Goal: Task Accomplishment & Management: Use online tool/utility

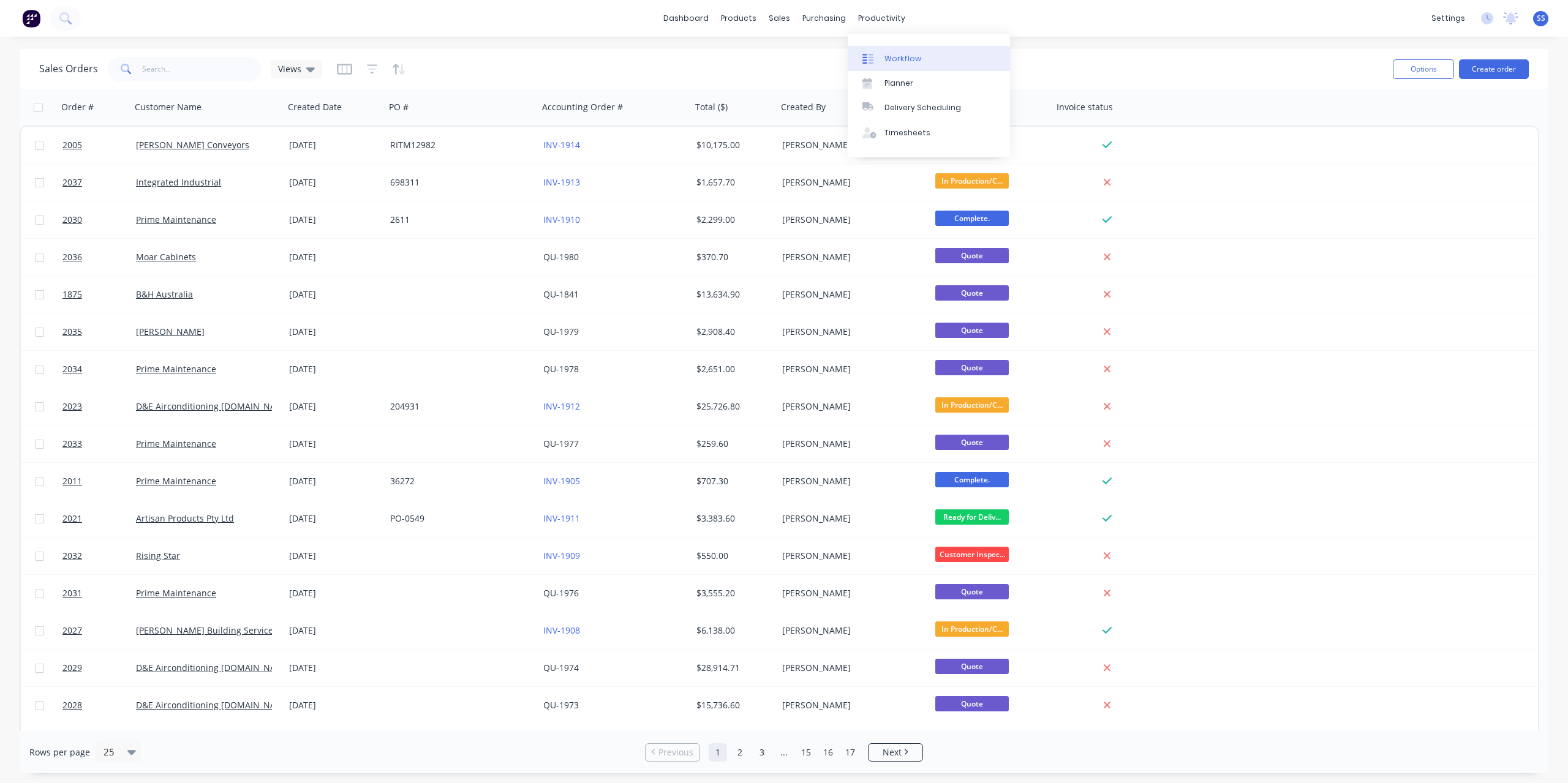
click at [911, 54] on div "Workflow" at bounding box center [903, 58] width 36 height 11
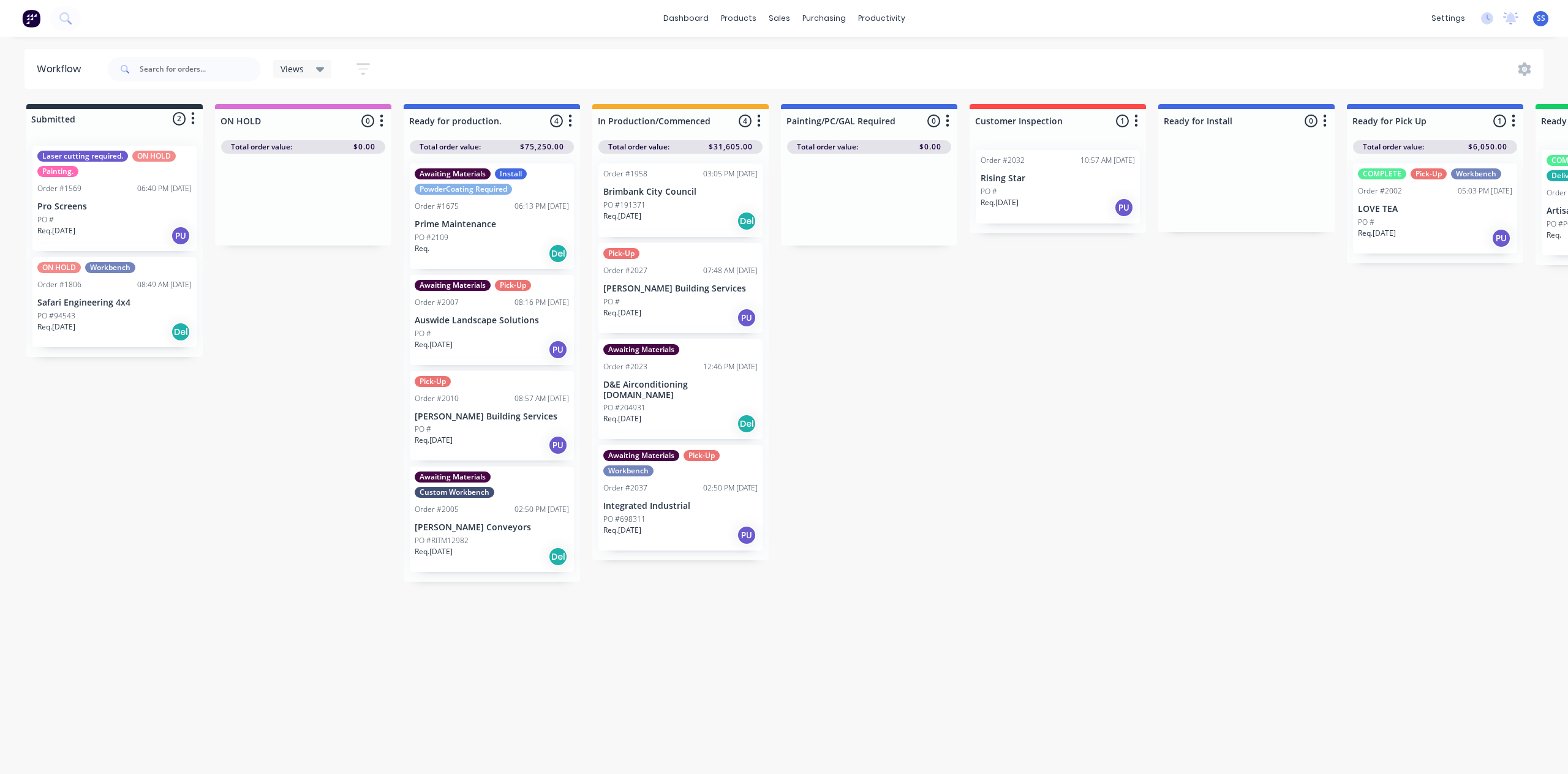
click at [510, 534] on div "Awaiting Materials Custom Workbench Order #2005 02:50 PM 25/09/25 Fenner Convey…" at bounding box center [492, 519] width 164 height 105
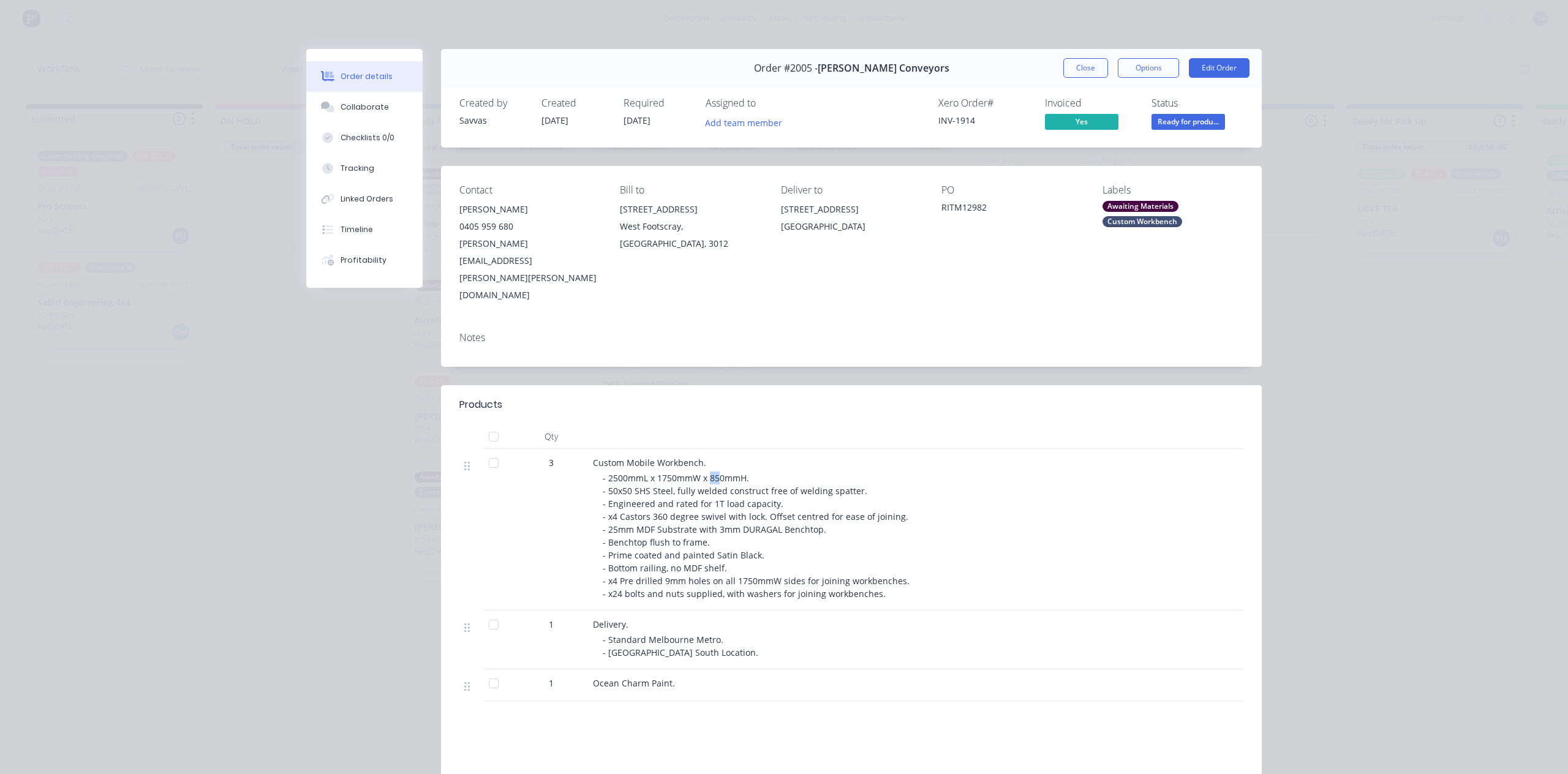
drag, startPoint x: 705, startPoint y: 427, endPoint x: 714, endPoint y: 427, distance: 9.0
click at [714, 472] on span "- 2500mmL x 1750mmW x 850mmH. - 50x50 SHS Steel, fully welded construct free of…" at bounding box center [757, 536] width 309 height 127
drag, startPoint x: 720, startPoint y: 427, endPoint x: 704, endPoint y: 427, distance: 16.0
click at [704, 472] on span "- 2500mmL x 1750mmW x 850mmH. - 50x50 SHS Steel, fully welded construct free of…" at bounding box center [757, 536] width 309 height 127
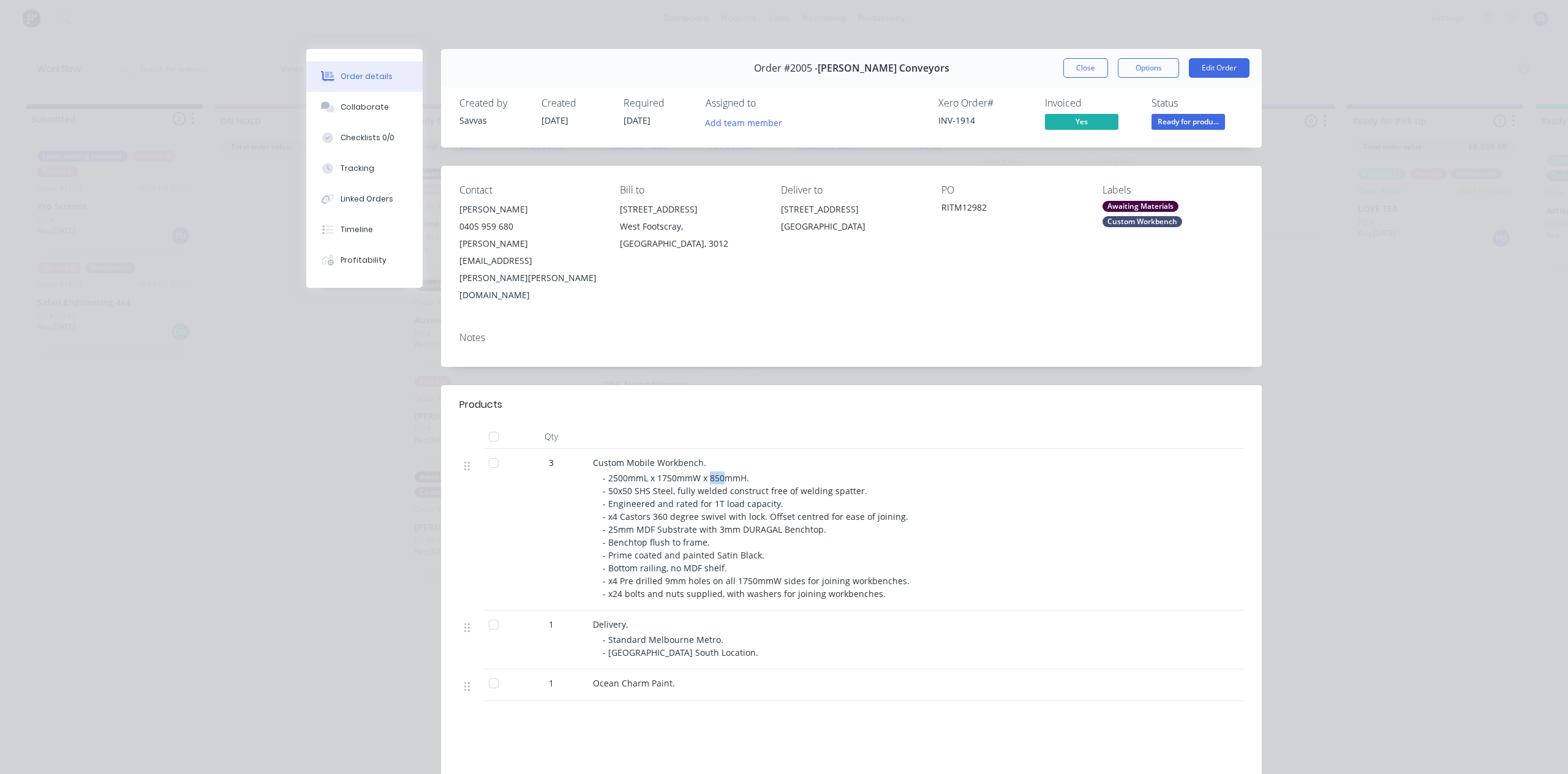
click at [704, 472] on span "- 2500mmL x 1750mmW x 850mmH. - 50x50 SHS Steel, fully welded construct free of…" at bounding box center [757, 536] width 309 height 127
drag, startPoint x: 704, startPoint y: 427, endPoint x: 718, endPoint y: 427, distance: 14.0
click at [718, 472] on span "- 2500mmL x 1750mmW x 850mmH. - 50x50 SHS Steel, fully welded construct free of…" at bounding box center [757, 536] width 309 height 127
click at [1102, 68] on button "Close" at bounding box center [1086, 68] width 45 height 20
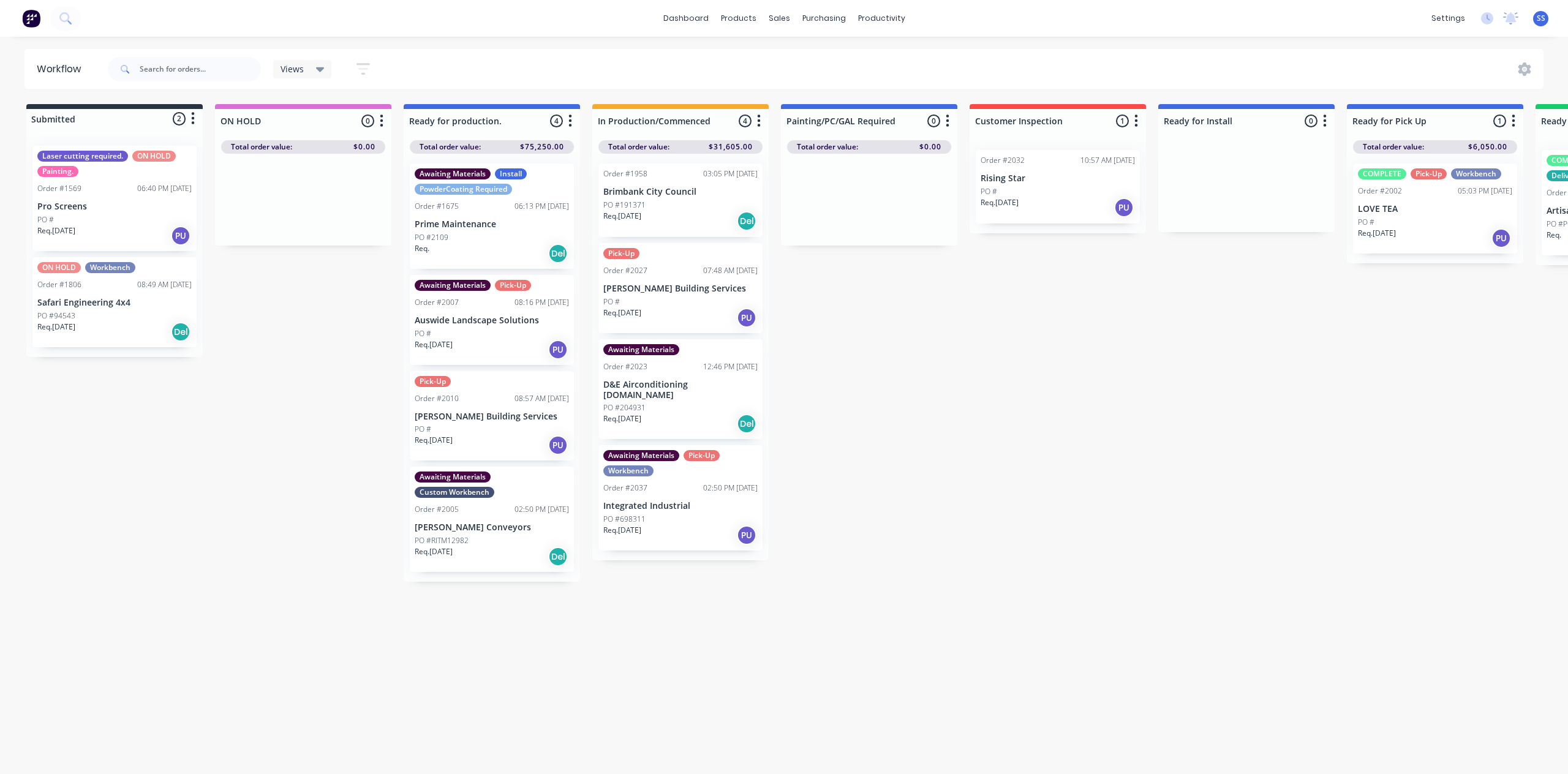
click at [675, 525] on div "Req. 25/09/25 PU" at bounding box center [680, 535] width 154 height 21
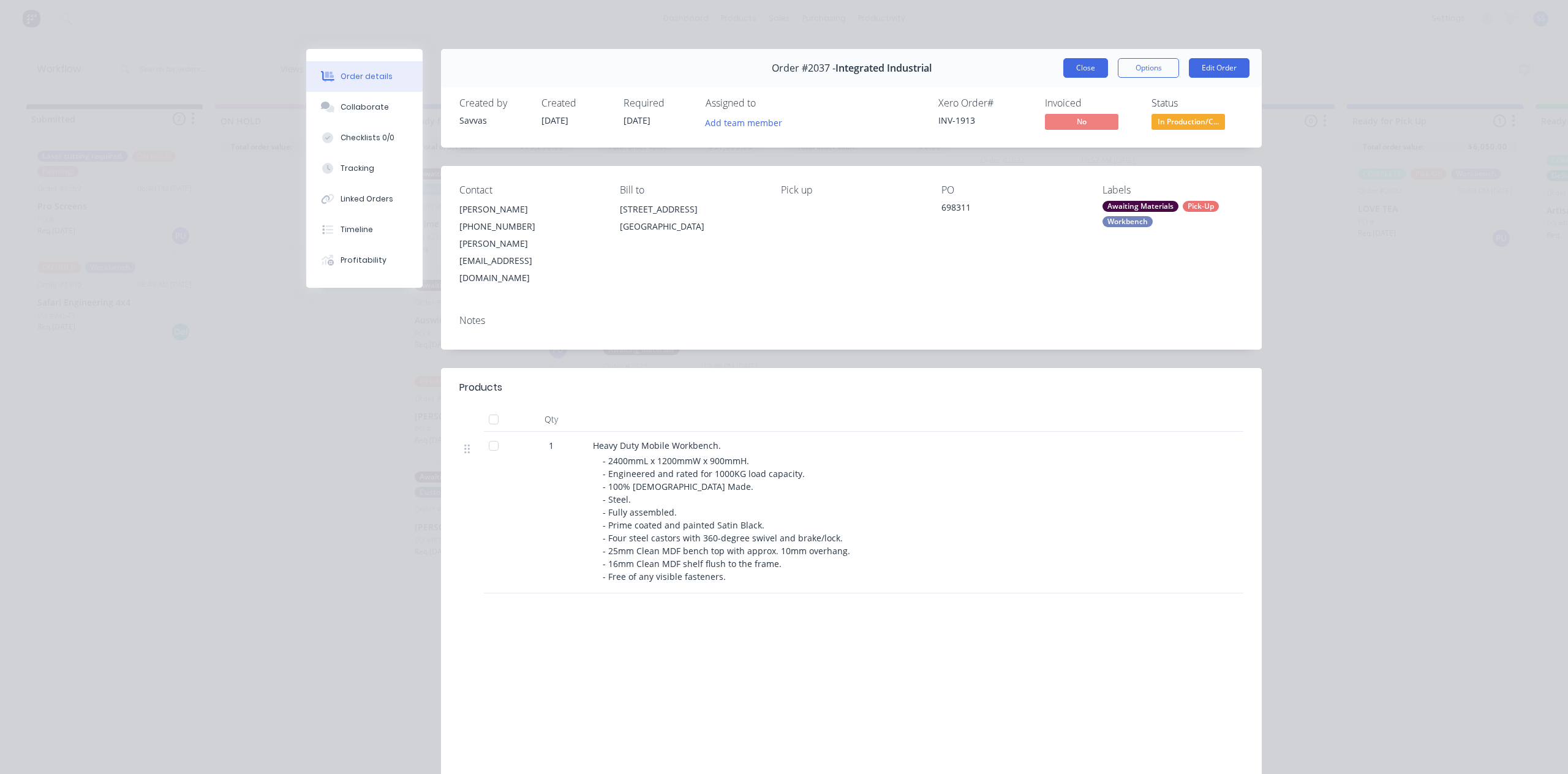
click at [1064, 76] on button "Close" at bounding box center [1086, 68] width 45 height 20
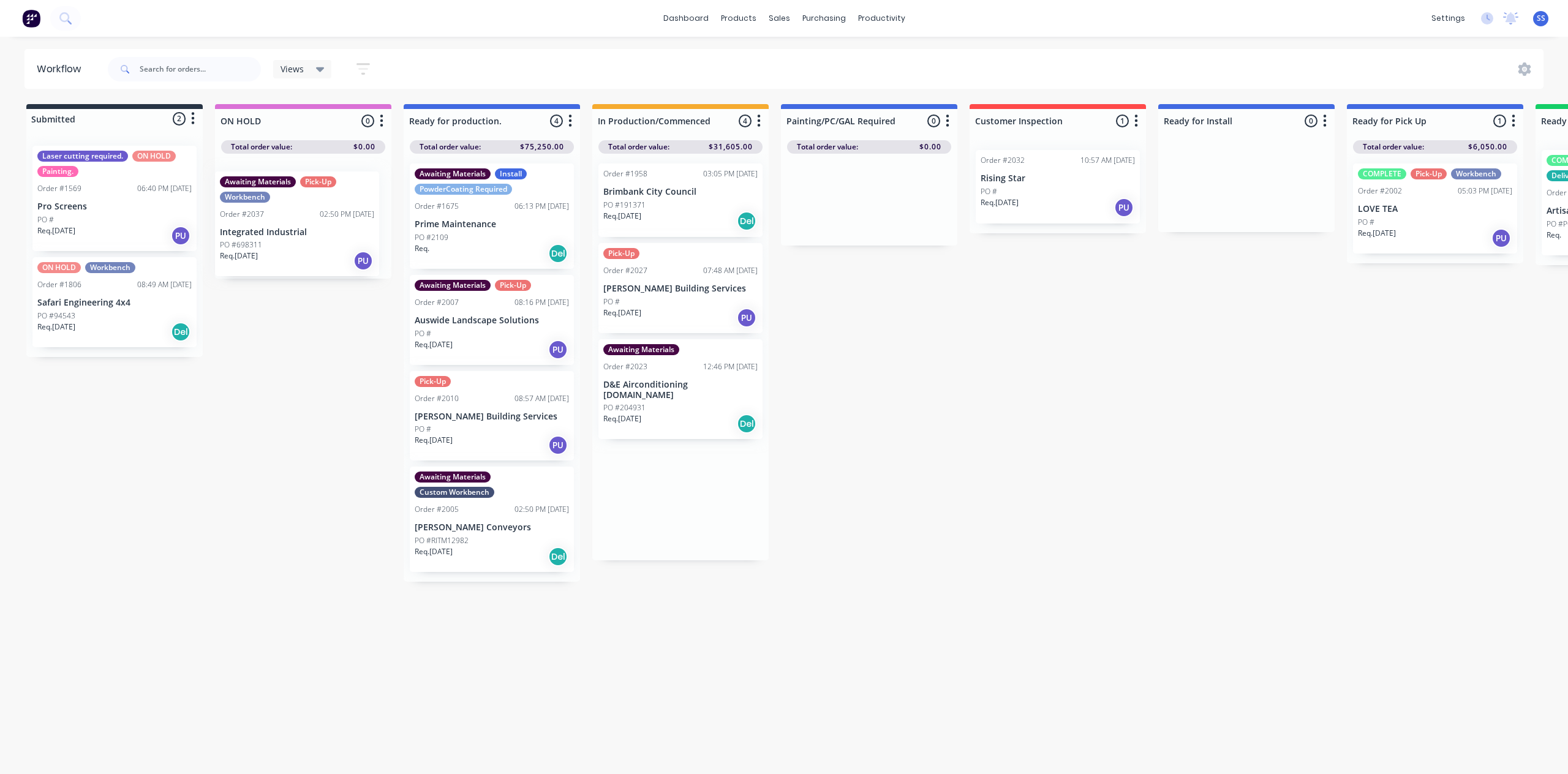
drag, startPoint x: 722, startPoint y: 517, endPoint x: 332, endPoint y: 254, distance: 470.4
click at [332, 254] on div "Submitted 2 Status colour #273444 hex #273444 Save Cancel Summaries Total order…" at bounding box center [1101, 401] width 2220 height 595
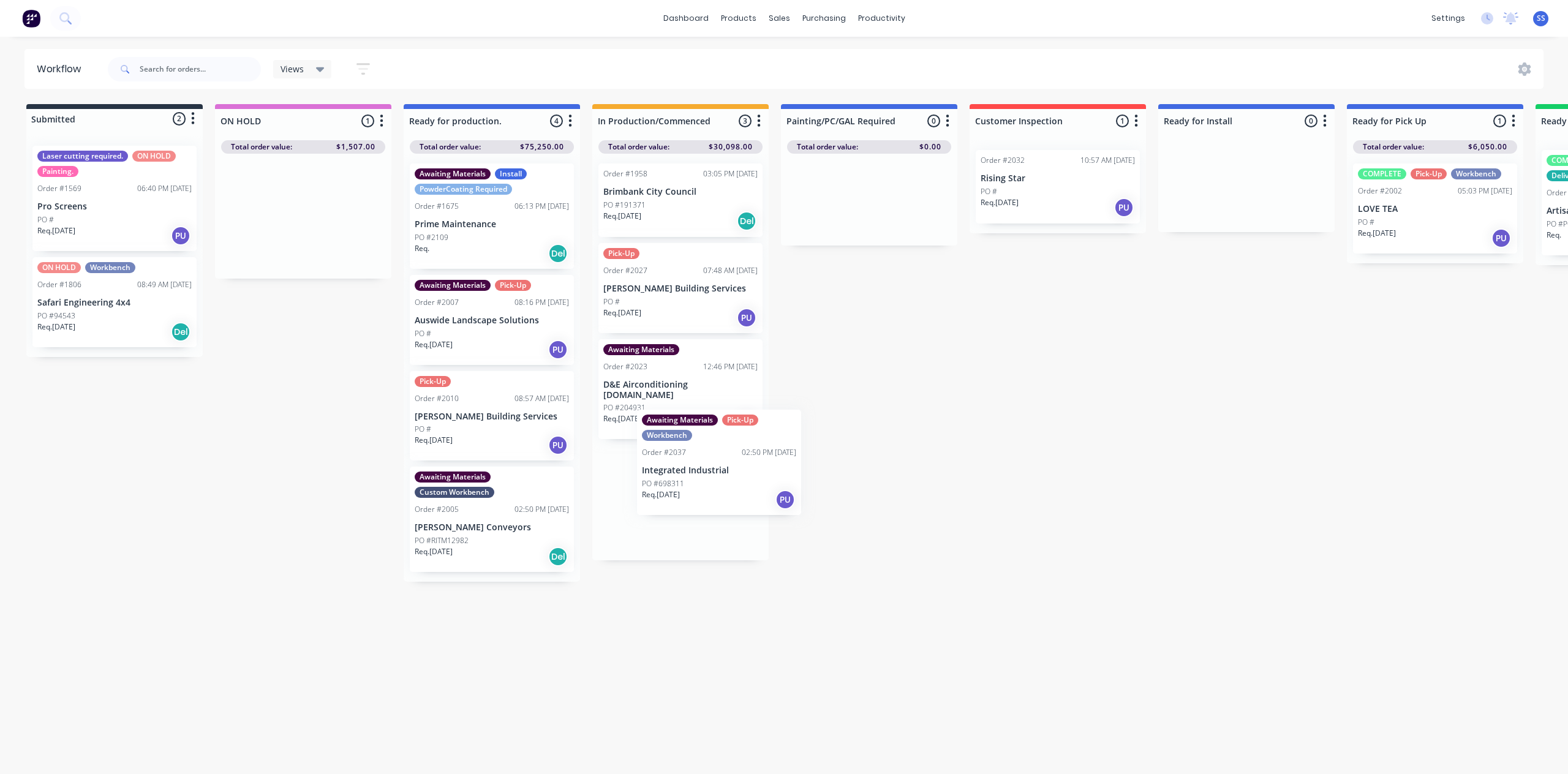
drag, startPoint x: 303, startPoint y: 245, endPoint x: 722, endPoint y: 491, distance: 485.9
click at [722, 491] on div "Submitted 2 Status colour #273444 hex #273444 Save Cancel Summaries Total order…" at bounding box center [1101, 401] width 2220 height 595
click at [684, 525] on div "Req. 25/09/25 PU" at bounding box center [680, 535] width 154 height 21
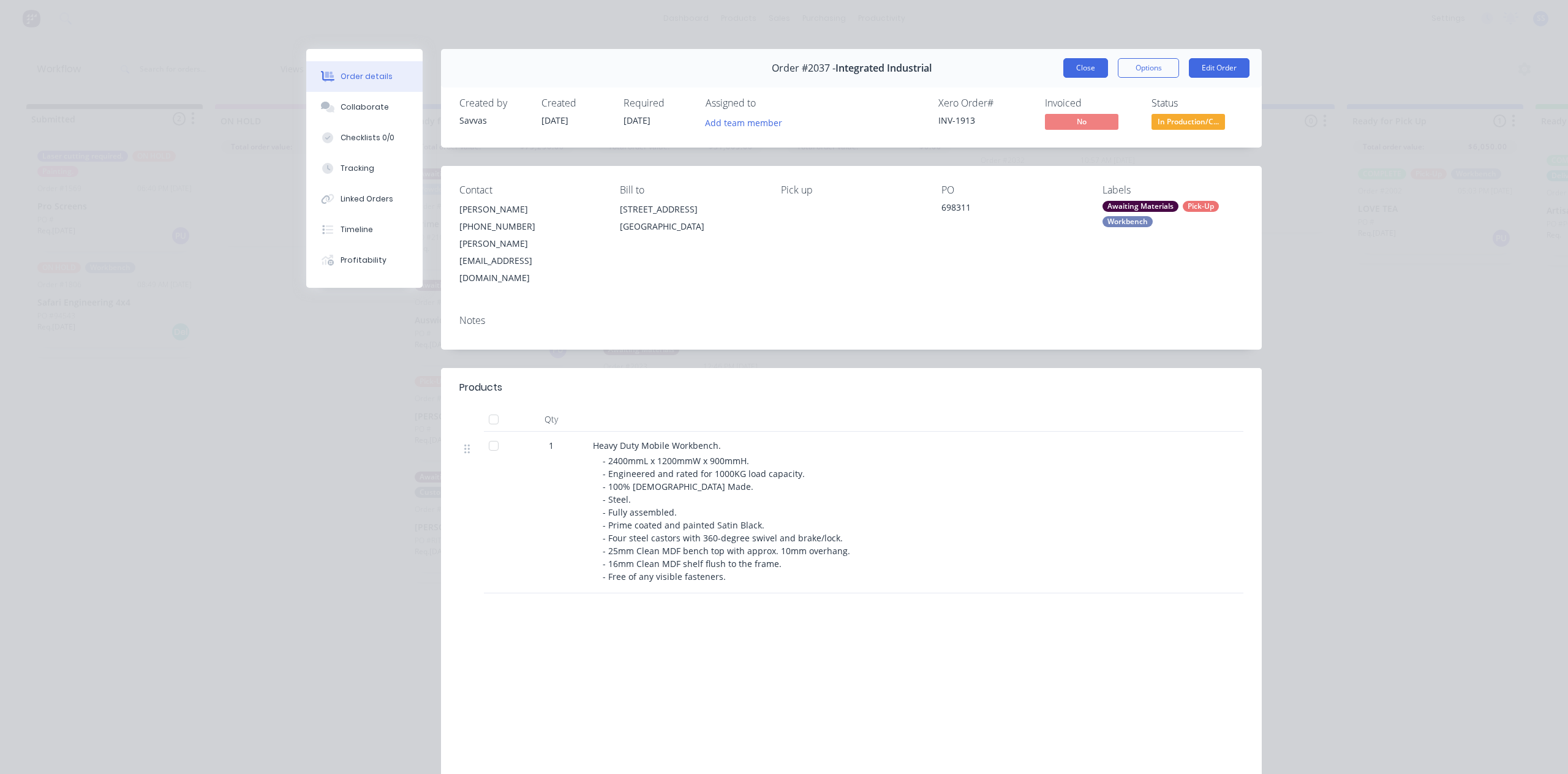
click at [1067, 73] on button "Close" at bounding box center [1086, 68] width 45 height 20
